Goal: Task Accomplishment & Management: Complete application form

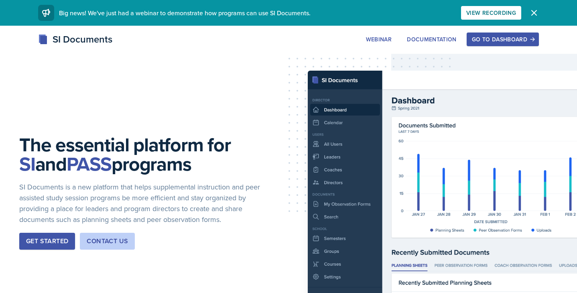
click at [486, 42] on div "Go to Dashboard" at bounding box center [503, 39] width 62 height 6
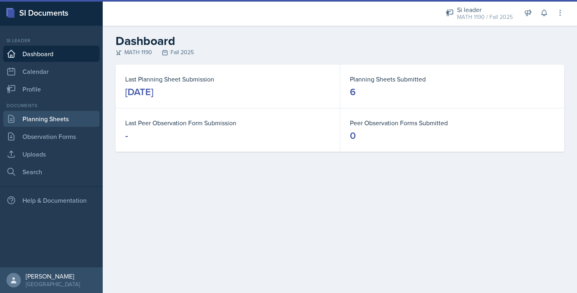
click at [55, 117] on link "Planning Sheets" at bounding box center [51, 119] width 96 height 16
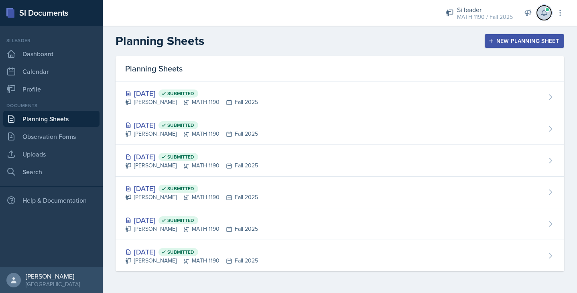
click at [542, 14] on icon at bounding box center [544, 13] width 8 height 8
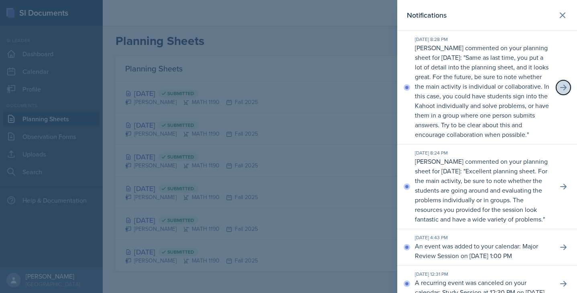
click at [563, 95] on button at bounding box center [563, 87] width 14 height 14
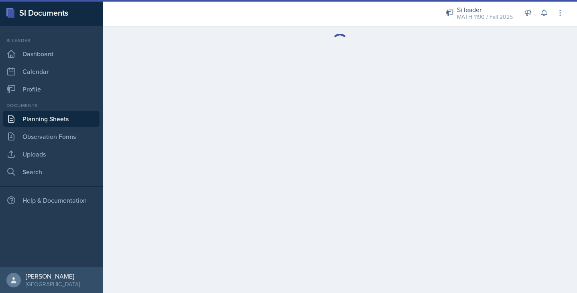
click at [79, 123] on link "Planning Sheets" at bounding box center [51, 119] width 96 height 16
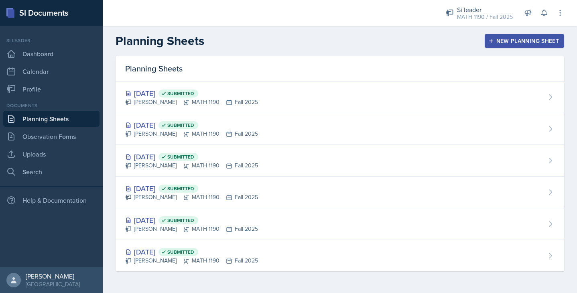
click at [516, 43] on div "New Planning Sheet" at bounding box center [524, 41] width 69 height 6
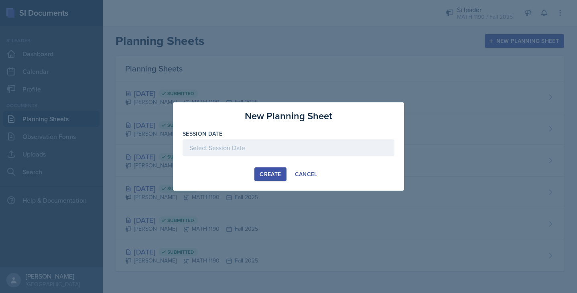
click at [251, 142] on div at bounding box center [289, 147] width 212 height 17
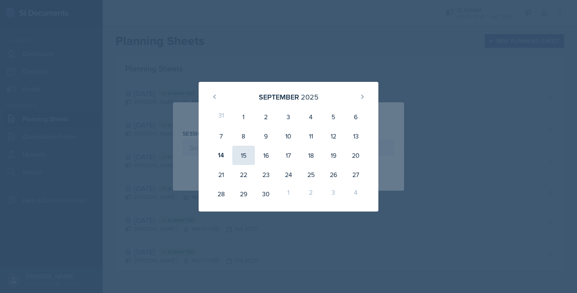
click at [244, 160] on div "15" at bounding box center [243, 155] width 22 height 19
type input "September 15th, 2025"
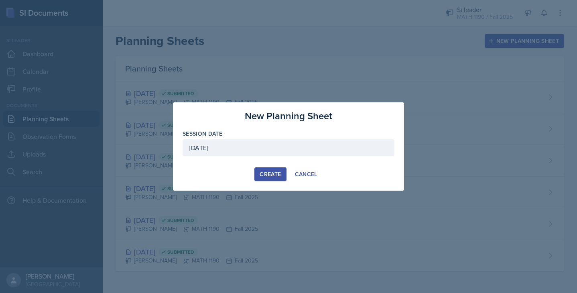
click at [268, 172] on div "Create" at bounding box center [270, 174] width 21 height 6
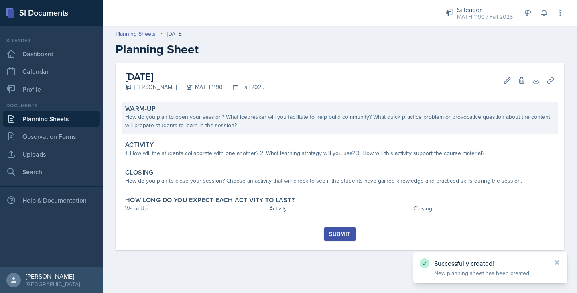
click at [233, 120] on div "How do you plan to open your session? What icebreaker will you facilitate to he…" at bounding box center [340, 121] width 430 height 17
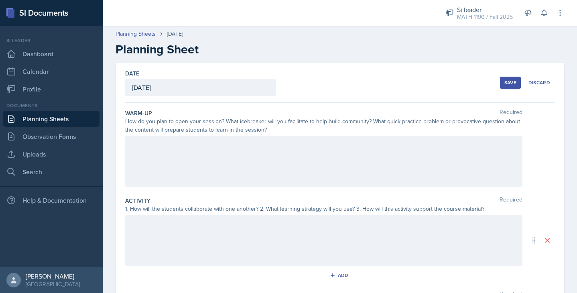
click at [231, 149] on div at bounding box center [323, 161] width 397 height 51
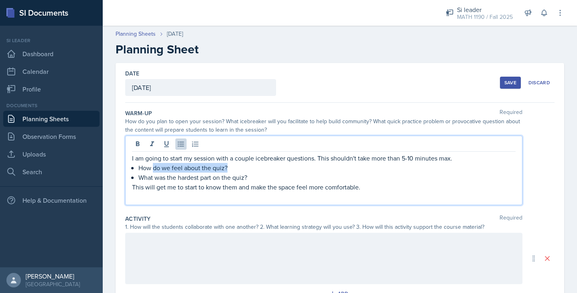
drag, startPoint x: 232, startPoint y: 170, endPoint x: 151, endPoint y: 170, distance: 81.1
click at [151, 170] on p "How do we feel about the quiz?" at bounding box center [326, 168] width 377 height 10
drag, startPoint x: 253, startPoint y: 178, endPoint x: 156, endPoint y: 178, distance: 97.5
click at [156, 178] on p "What was the hardest part on the quiz?" at bounding box center [326, 178] width 377 height 10
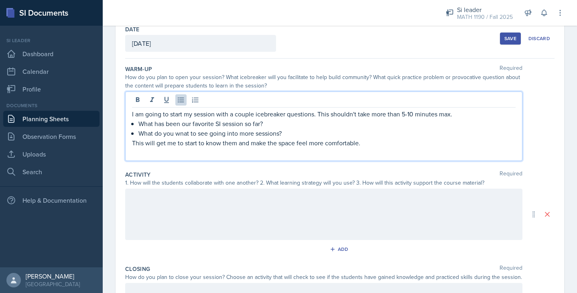
click at [164, 200] on p at bounding box center [324, 197] width 384 height 10
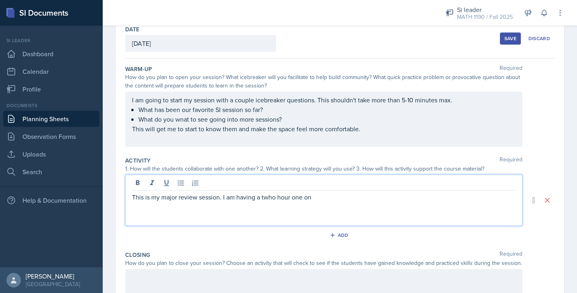
click at [270, 197] on p "This is my major review session. I am having a twho hour one on" at bounding box center [324, 197] width 384 height 10
click at [324, 198] on p "This is my major review session. I am having a two hour one on" at bounding box center [324, 197] width 384 height 10
click at [295, 196] on p "This is my major review session. I am having a two hour one on" at bounding box center [324, 197] width 384 height 10
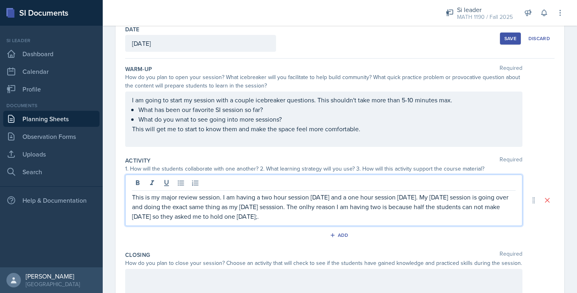
click at [283, 214] on p "This is my major review session. I am having a two hour session on Monday and a…" at bounding box center [324, 206] width 384 height 29
click at [293, 216] on p "This is my major review session. I am having a two hour session on Monday and a…" at bounding box center [324, 206] width 384 height 29
click at [271, 214] on p "This is my major review session. I am having a two hour session on Monday and a…" at bounding box center [324, 206] width 384 height 29
click at [281, 210] on p "This is my major review session. I am having a two hour session on Monday and a…" at bounding box center [324, 206] width 384 height 29
click at [306, 206] on p "This is my major review session. I am having a two hour session on Monday and a…" at bounding box center [324, 206] width 384 height 29
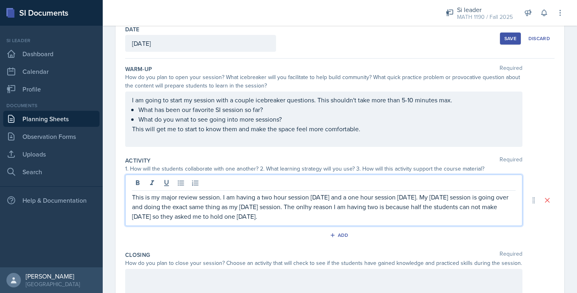
click at [167, 217] on p "This is my major review session. I am having a two hour session on Monday and a…" at bounding box center [324, 206] width 384 height 29
click at [276, 208] on p "This is my major review session. I am having a two hour session on Monday and a…" at bounding box center [324, 206] width 384 height 29
click at [342, 207] on p "This is my major review session. I am having a two hour session on Monday and a…" at bounding box center [324, 206] width 384 height 29
click at [320, 216] on p "This is my major review session. I am having a two hour session on Monday and a…" at bounding box center [324, 206] width 384 height 29
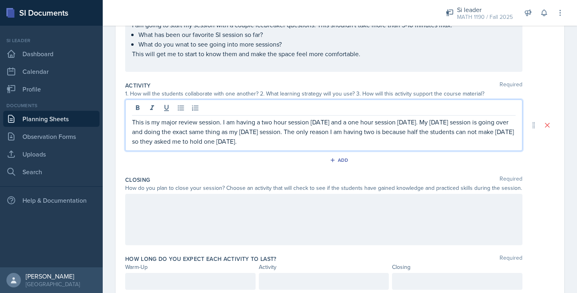
scroll to position [121, 0]
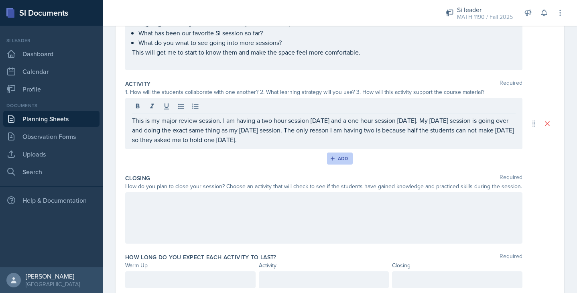
click at [336, 161] on div "Add" at bounding box center [340, 158] width 17 height 6
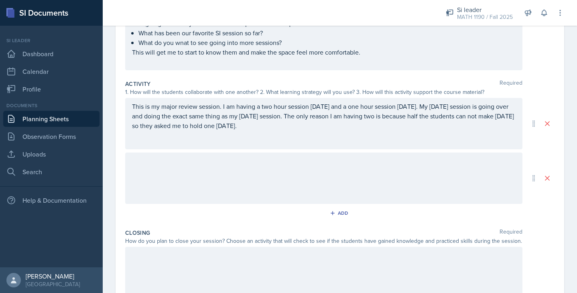
click at [284, 169] on div at bounding box center [323, 178] width 397 height 51
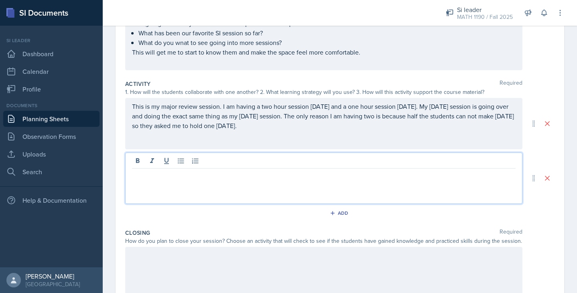
scroll to position [135, 0]
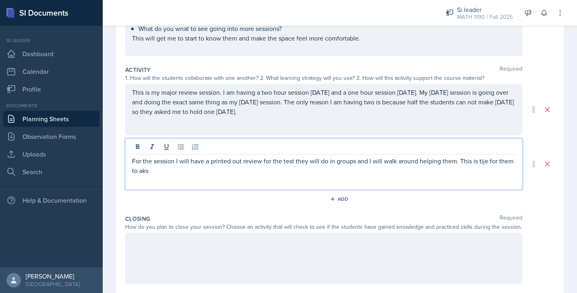
click at [263, 161] on p "For the session I will have a printed out review for the test they will do in g…" at bounding box center [324, 165] width 384 height 19
click at [330, 161] on p "For the session I will have a printed out review that I made for the test they …" at bounding box center [324, 165] width 384 height 19
click at [155, 172] on p "For the session I will have a printed out review that I made for the test that …" at bounding box center [324, 165] width 384 height 19
click at [216, 171] on p "For the session I will have a printed out review that I made for the test that …" at bounding box center [324, 165] width 384 height 19
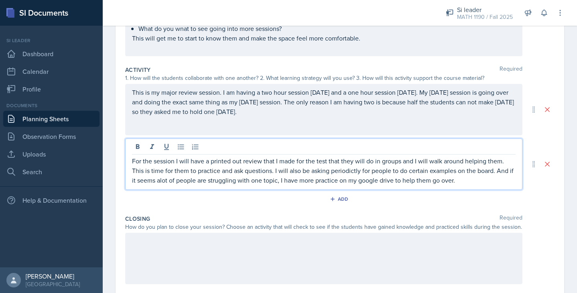
click at [338, 170] on p "For the session I will have a printed out review that I made for the test that …" at bounding box center [324, 170] width 384 height 29
click at [464, 184] on p "For the session I will have a printed out review that I made for the test that …" at bounding box center [324, 170] width 384 height 29
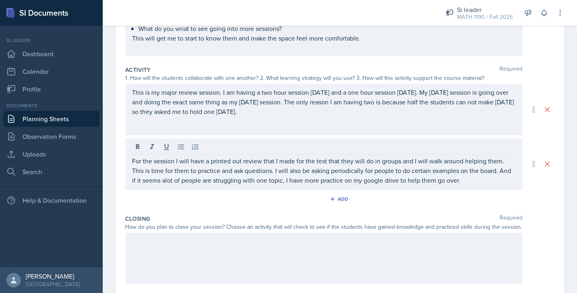
click at [367, 250] on div at bounding box center [323, 258] width 397 height 51
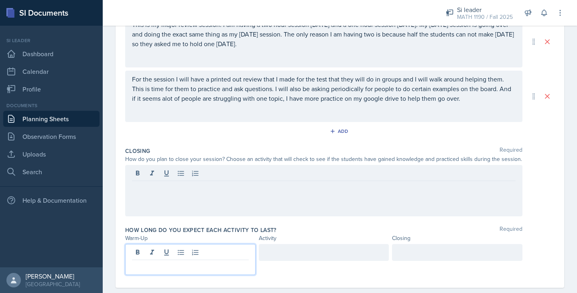
scroll to position [217, 0]
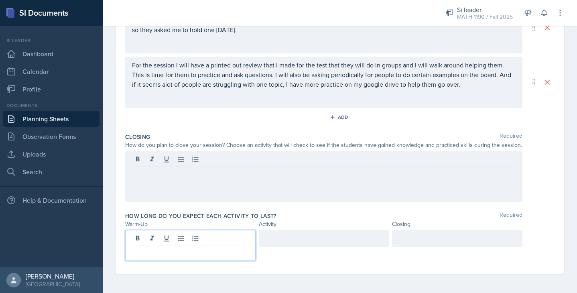
click at [184, 254] on p at bounding box center [190, 253] width 117 height 10
click at [278, 240] on div at bounding box center [324, 238] width 130 height 17
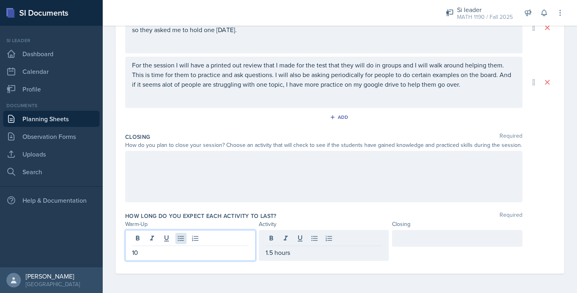
click at [177, 237] on div "10" at bounding box center [190, 245] width 130 height 31
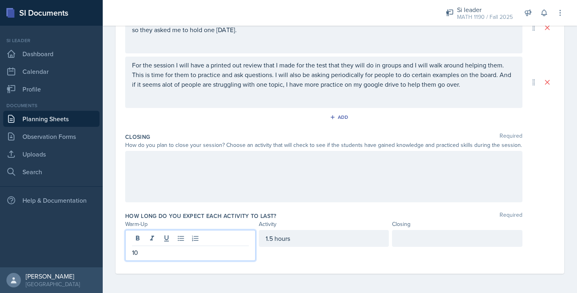
click at [160, 252] on p "10" at bounding box center [190, 253] width 117 height 10
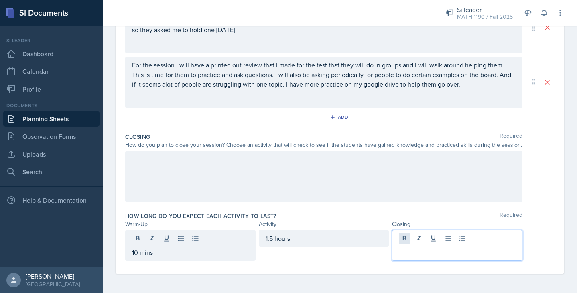
click at [409, 240] on div at bounding box center [457, 245] width 130 height 31
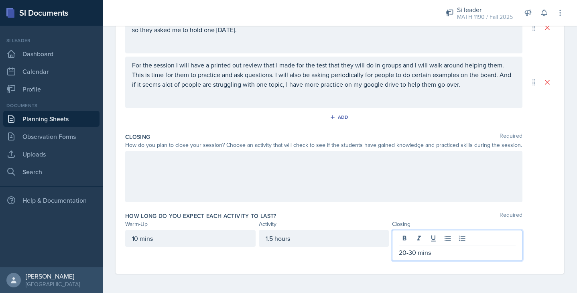
click at [334, 190] on div at bounding box center [323, 176] width 397 height 51
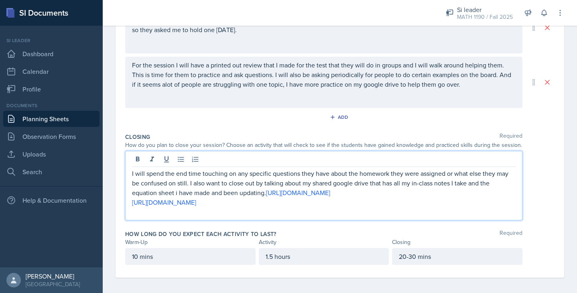
click at [466, 88] on p "For the session I will have a printed out review that I made for the test that …" at bounding box center [324, 74] width 384 height 29
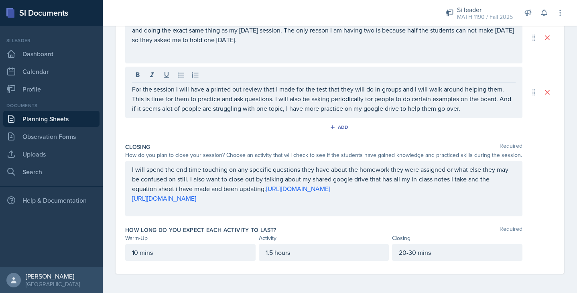
click at [468, 113] on div "For the session I will have a printed out review that I made for the test that …" at bounding box center [323, 92] width 397 height 51
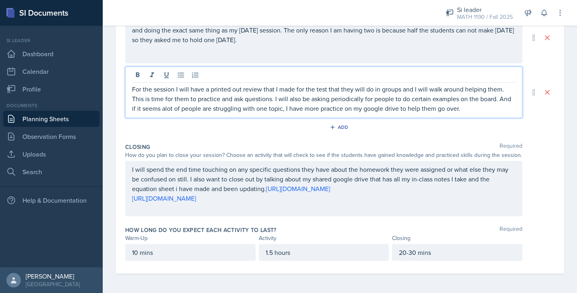
click at [465, 108] on p "For the session I will have a printed out review that I made for the test that …" at bounding box center [324, 98] width 384 height 29
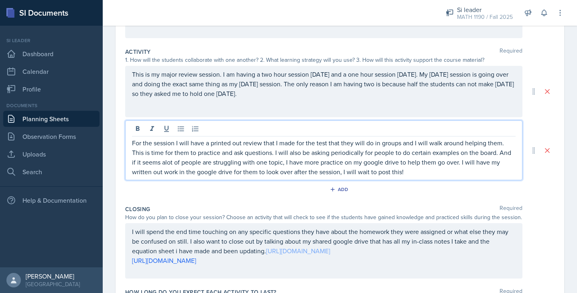
scroll to position [0, 0]
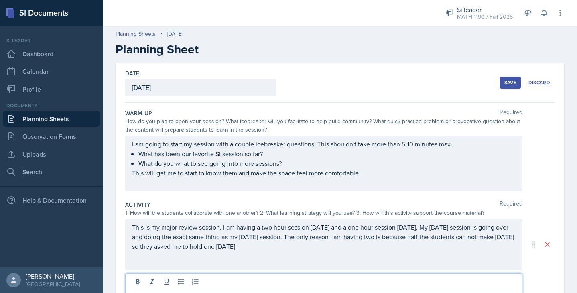
click at [508, 82] on div "Save" at bounding box center [511, 82] width 12 height 6
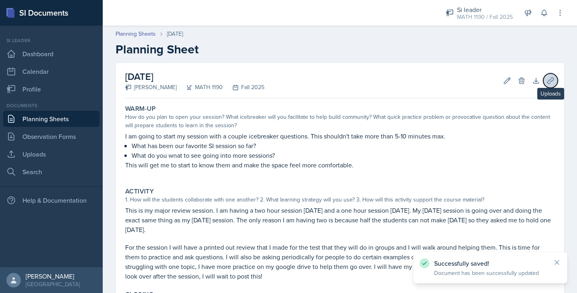
click at [554, 81] on icon at bounding box center [551, 81] width 8 height 8
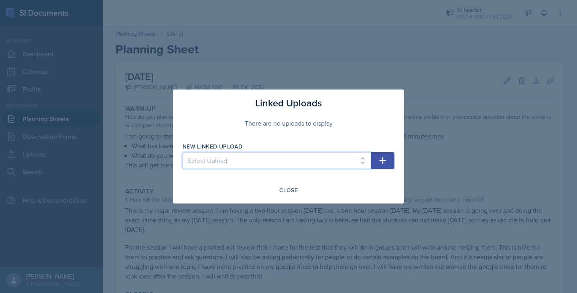
click at [340, 163] on select "Select Upload Pre-Rec 1190 Material Pre-Rec 1190 Material PreRec 1190 Material …" at bounding box center [277, 160] width 189 height 17
select select "8f264d01-931a-46f0-b033-468f586240ba"
click at [183, 152] on select "Select Upload Pre-Rec 1190 Material Pre-Rec 1190 Material PreRec 1190 Material …" at bounding box center [277, 160] width 189 height 17
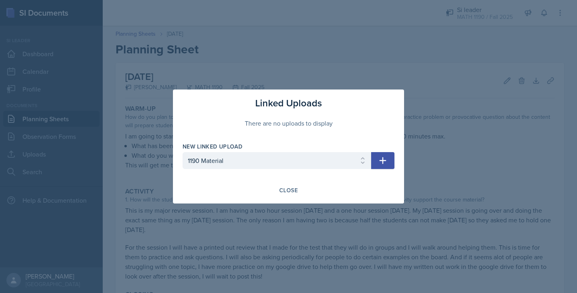
click at [378, 160] on button "button" at bounding box center [382, 160] width 23 height 17
select select
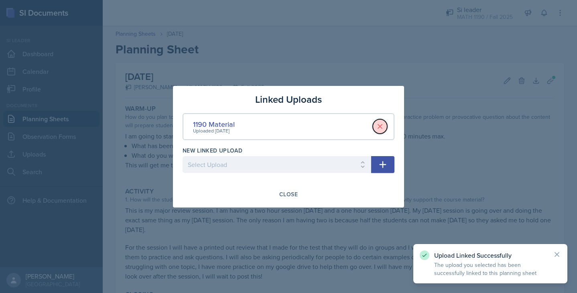
click at [379, 126] on icon at bounding box center [380, 126] width 8 height 8
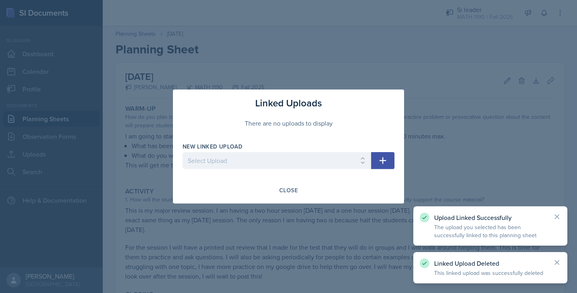
click at [384, 157] on icon "button" at bounding box center [383, 161] width 10 height 10
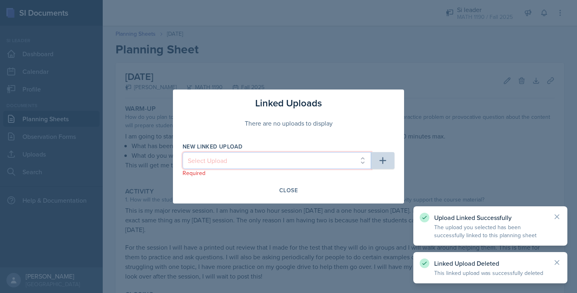
click at [340, 158] on select "Select Upload Pre-Rec 1190 Material Pre-Rec 1190 Material PreRec 1190 Material …" at bounding box center [277, 160] width 189 height 17
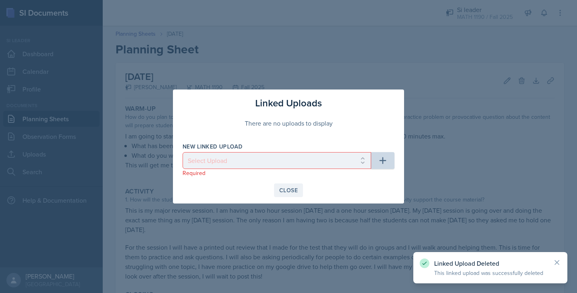
click at [289, 189] on div "Close" at bounding box center [288, 190] width 18 height 6
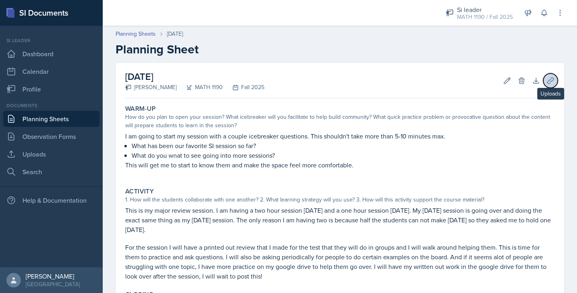
click at [551, 83] on icon at bounding box center [551, 81] width 8 height 8
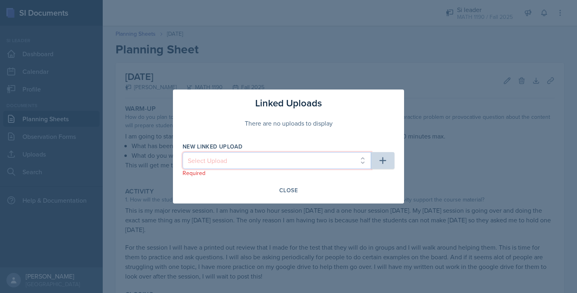
click at [290, 162] on select "Select Upload Pre-Rec 1190 Material Pre-Rec 1190 Material PreRec 1190 Material …" at bounding box center [277, 160] width 189 height 17
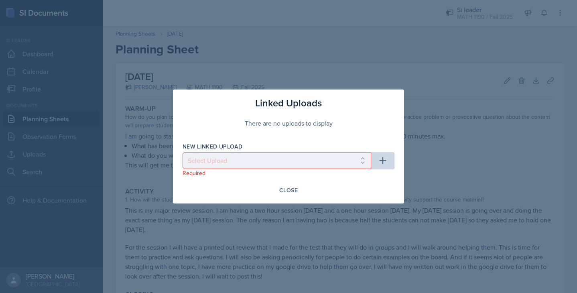
click at [163, 120] on div at bounding box center [288, 146] width 577 height 293
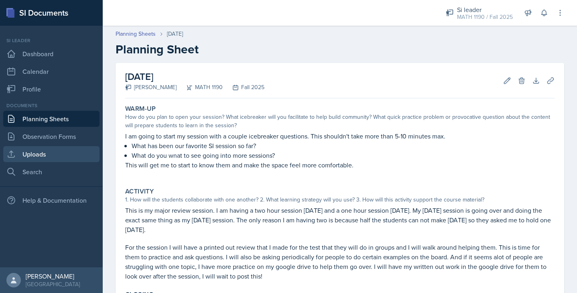
click at [64, 154] on link "Uploads" at bounding box center [51, 154] width 96 height 16
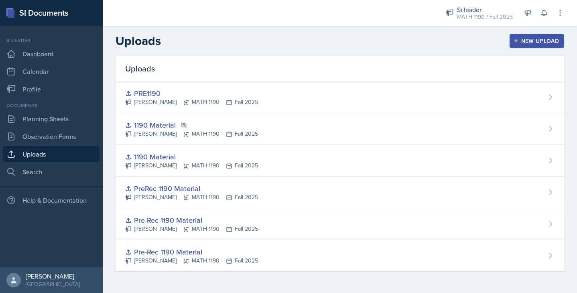
click at [530, 41] on div "New Upload" at bounding box center [537, 41] width 45 height 6
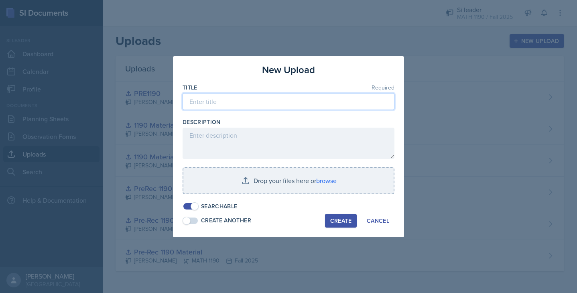
click at [285, 108] on input at bounding box center [289, 101] width 212 height 17
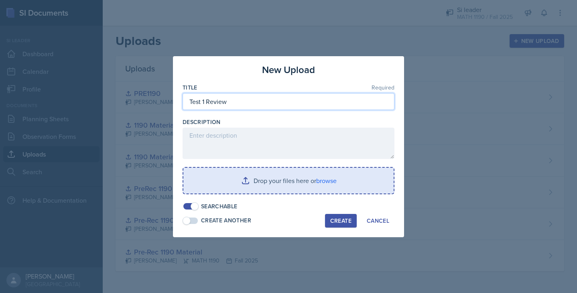
type input "Test 1 Review"
click at [294, 184] on input "file" at bounding box center [288, 181] width 210 height 26
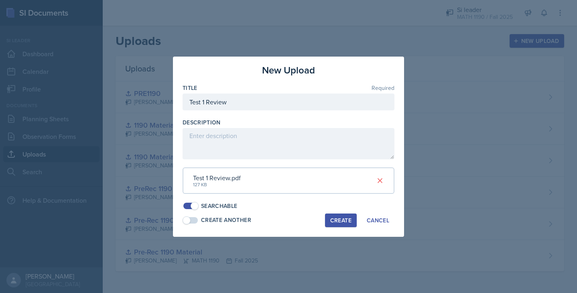
click at [333, 220] on div "Create" at bounding box center [340, 220] width 21 height 6
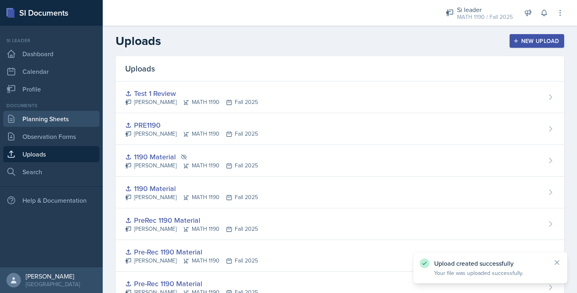
click at [53, 119] on link "Planning Sheets" at bounding box center [51, 119] width 96 height 16
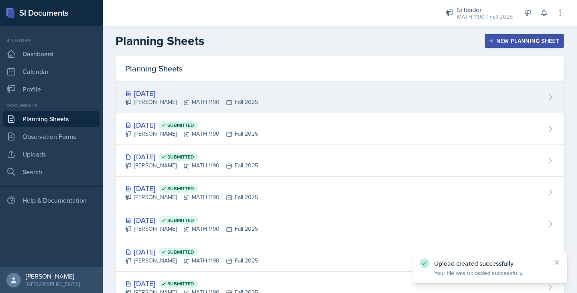
click at [166, 94] on div "[DATE]" at bounding box center [191, 93] width 133 height 11
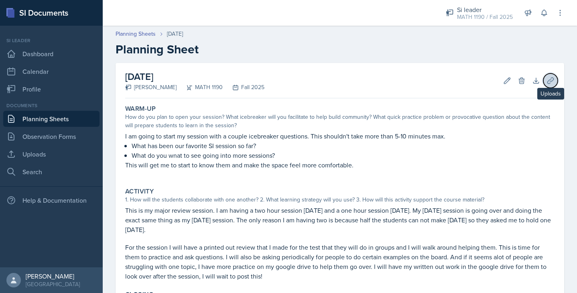
click at [550, 84] on button "Uploads" at bounding box center [551, 80] width 14 height 14
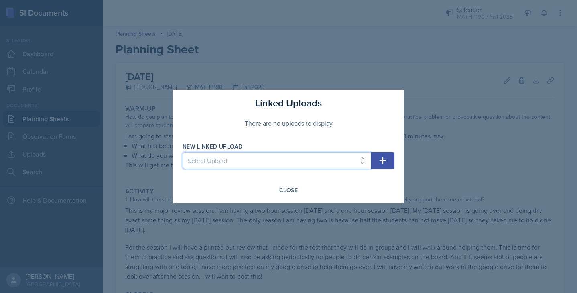
click at [335, 159] on select "Select Upload Pre-Rec 1190 Material Pre-Rec 1190 Material PreRec 1190 Material …" at bounding box center [277, 160] width 189 height 17
select select "fbeabcad-1d16-4aad-96d0-c78df15bb3b8"
click at [183, 152] on select "Select Upload Pre-Rec 1190 Material Pre-Rec 1190 Material PreRec 1190 Material …" at bounding box center [277, 160] width 189 height 17
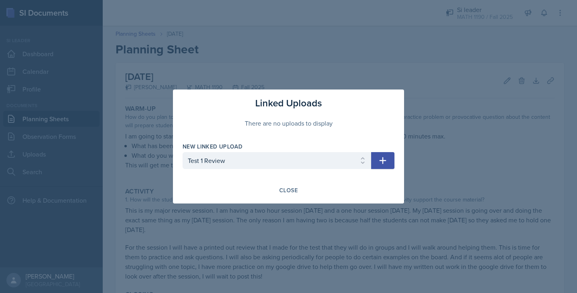
click at [384, 161] on icon "button" at bounding box center [383, 160] width 7 height 7
select select
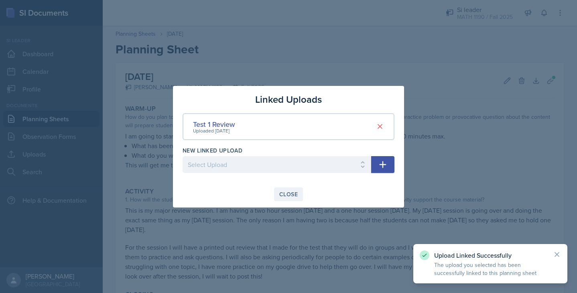
click at [285, 197] on div "Close" at bounding box center [288, 194] width 18 height 6
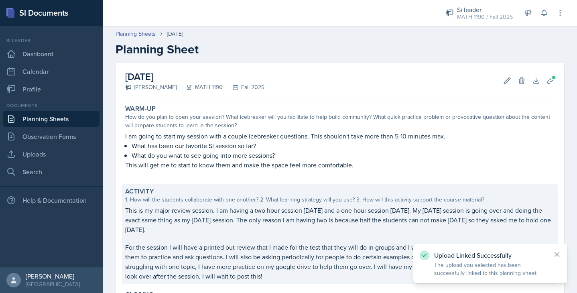
scroll to position [155, 0]
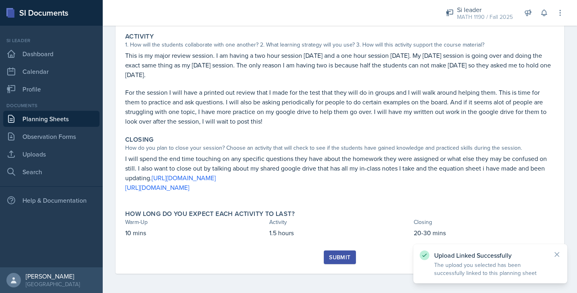
click at [345, 257] on div "Submit" at bounding box center [339, 257] width 21 height 6
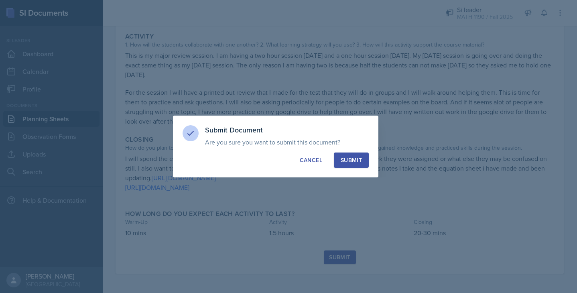
click at [354, 163] on div "Submit" at bounding box center [351, 160] width 21 height 8
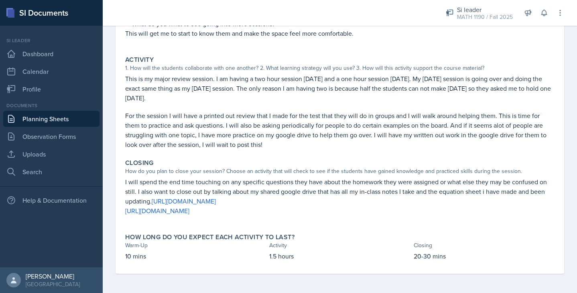
scroll to position [0, 0]
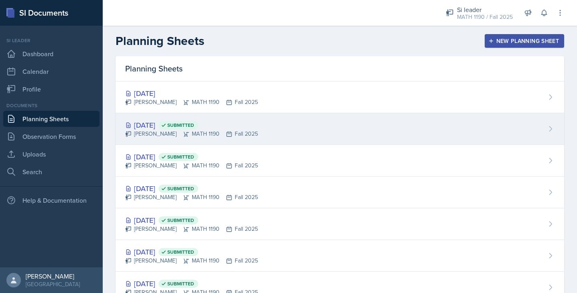
click at [169, 123] on div "[DATE] Submitted" at bounding box center [191, 125] width 133 height 11
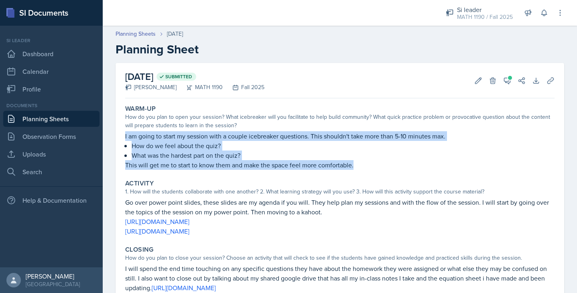
drag, startPoint x: 356, startPoint y: 165, endPoint x: 116, endPoint y: 135, distance: 241.1
click at [116, 135] on div "[DATE] Submitted [PERSON_NAME] MATH 1190 Fall 2025 Edit Delete View Comments Co…" at bounding box center [340, 211] width 449 height 297
copy div "I am going to start my session with a couple icebreaker questions. This shouldn…"
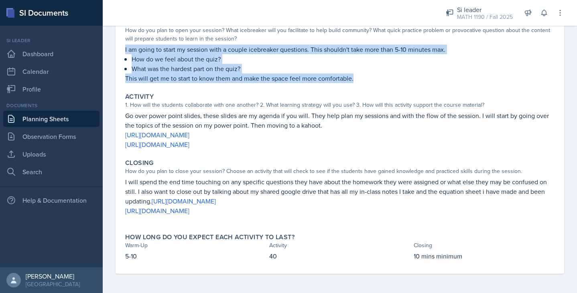
drag, startPoint x: 319, startPoint y: 207, endPoint x: 112, endPoint y: 178, distance: 208.7
click at [112, 178] on div "[DATE] Submitted [PERSON_NAME] MATH 1190 Fall 2025 Edit Delete View Comments Co…" at bounding box center [340, 134] width 474 height 317
copy div "I will spend the end time touching on any specific questions they have about th…"
